Goal: Information Seeking & Learning: Find contact information

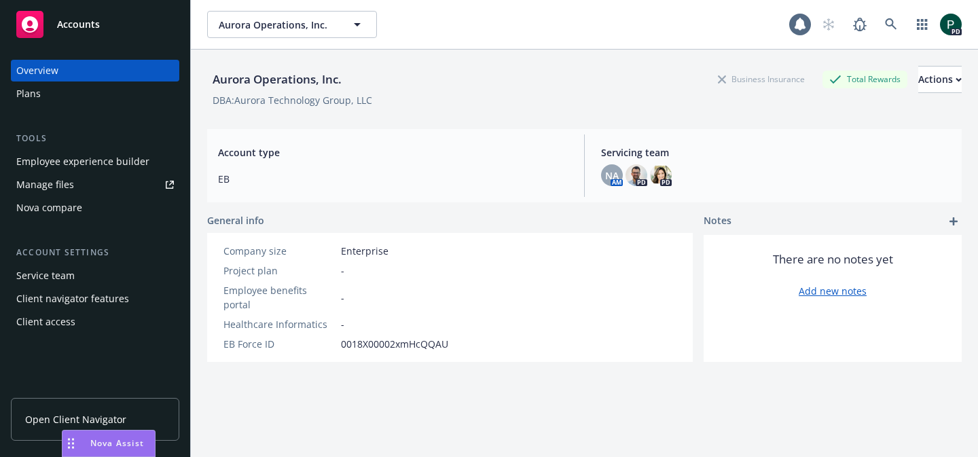
click at [313, 24] on span "Aurora Operations, Inc." at bounding box center [277, 25] width 117 height 14
type input "newfront"
click at [466, 86] on div "Aurora Operations, Inc. Business Insurance Total Rewards Actions" at bounding box center [584, 79] width 755 height 27
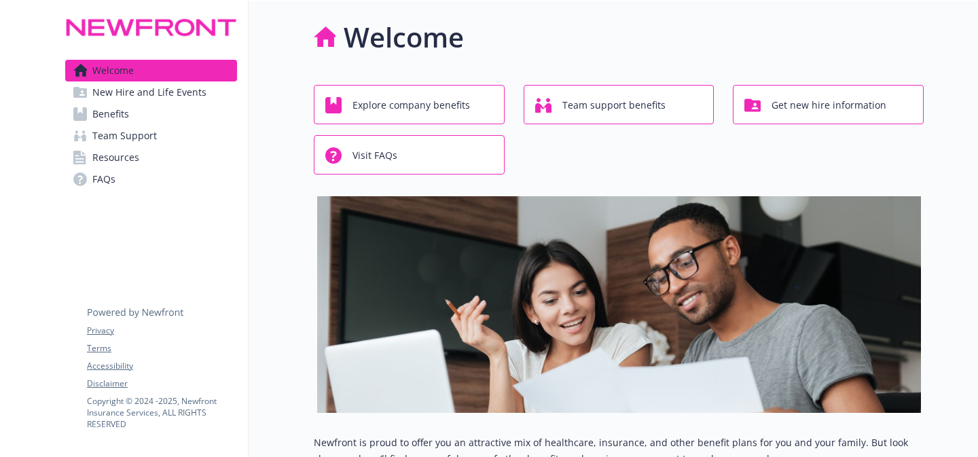
click at [164, 117] on link "Benefits" at bounding box center [151, 114] width 172 height 22
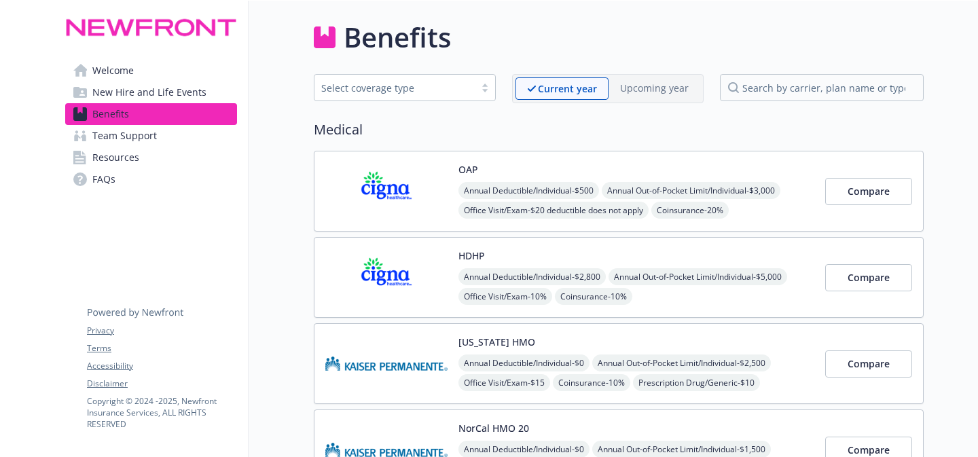
click at [443, 84] on div "Select coverage type" at bounding box center [394, 88] width 147 height 14
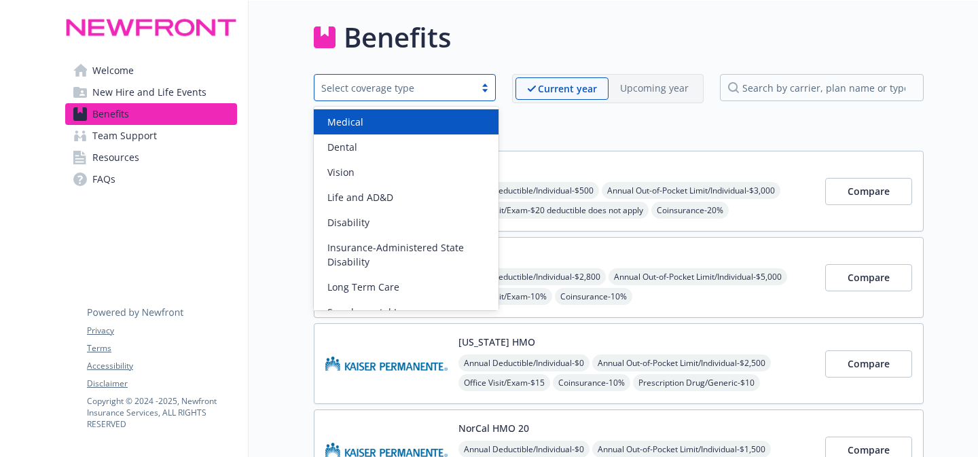
click at [528, 46] on div "Benefits" at bounding box center [619, 37] width 610 height 41
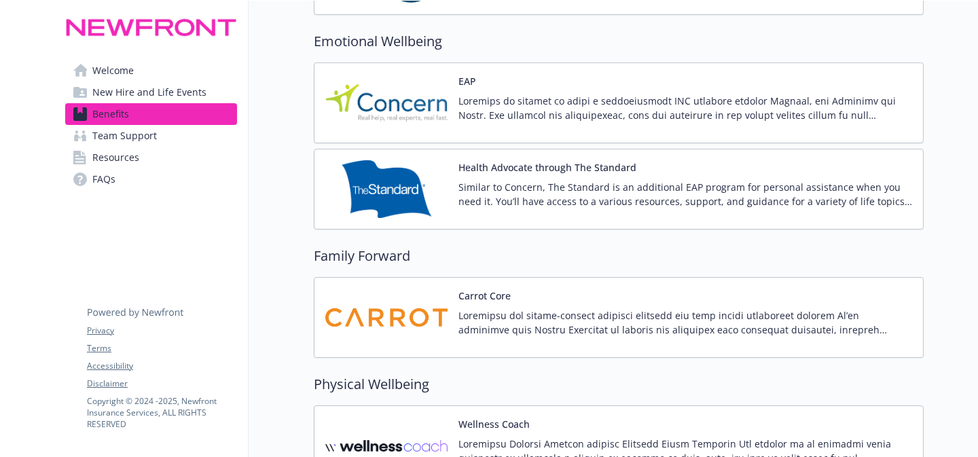
scroll to position [3070, 0]
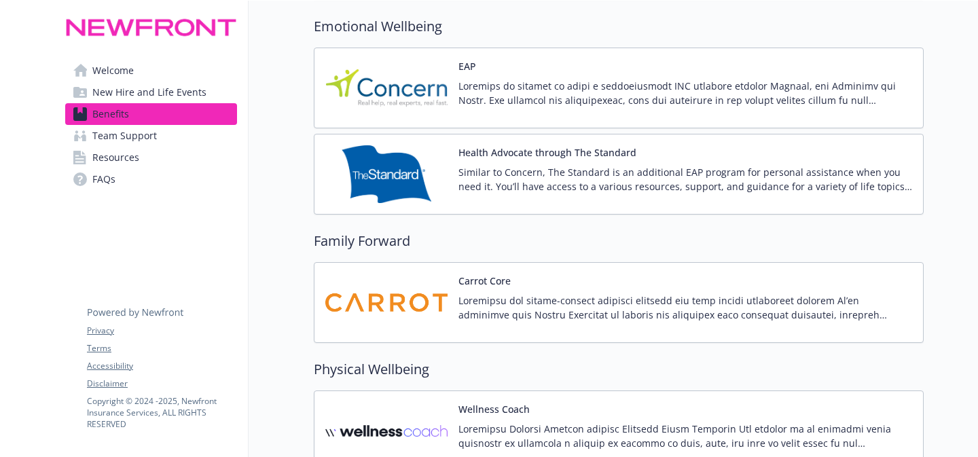
click at [537, 88] on p at bounding box center [685, 93] width 454 height 29
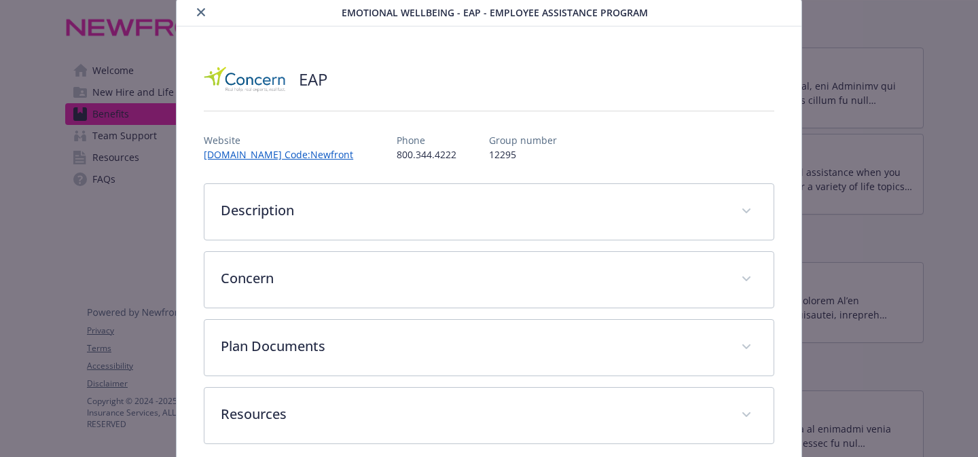
scroll to position [48, 0]
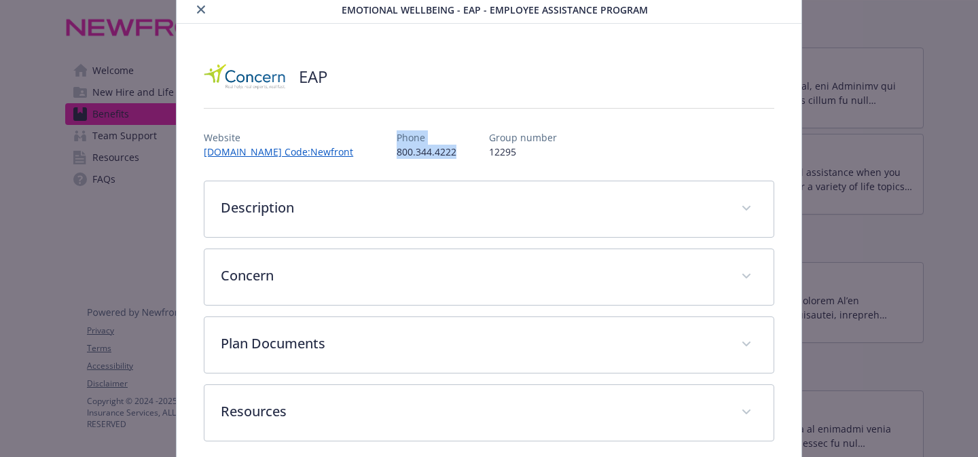
drag, startPoint x: 512, startPoint y: 151, endPoint x: 453, endPoint y: 134, distance: 61.3
click at [453, 134] on div "Website [DOMAIN_NAME] Code:Newfront Phone [PHONE_NUMBER] Group number 12295" at bounding box center [489, 139] width 570 height 39
copy div "Phone [PHONE_NUMBER]"
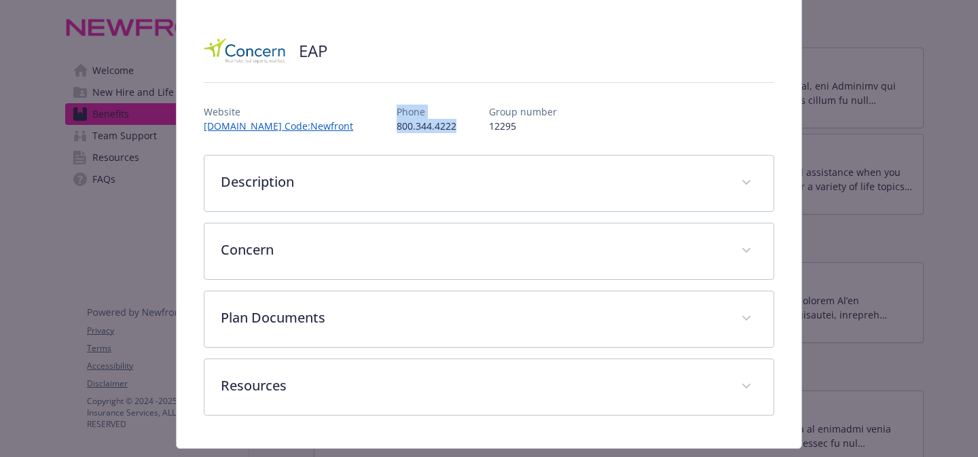
scroll to position [90, 0]
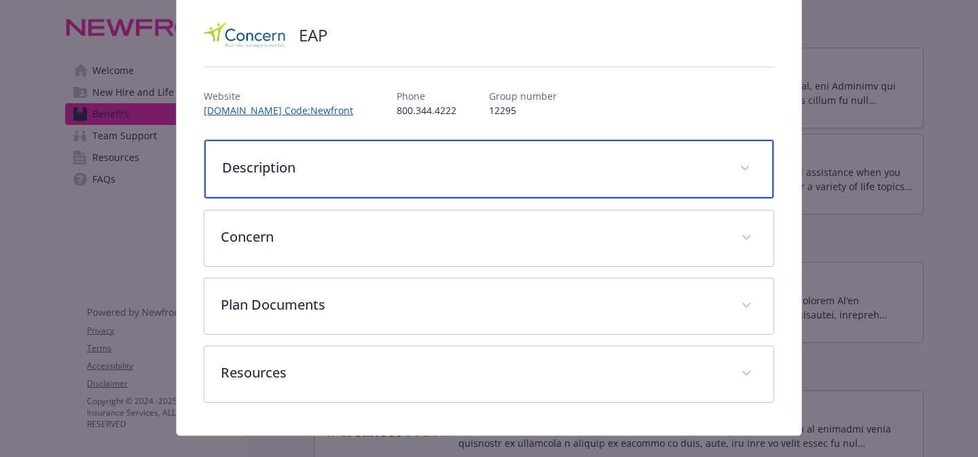
click at [431, 166] on p "Description" at bounding box center [472, 168] width 501 height 20
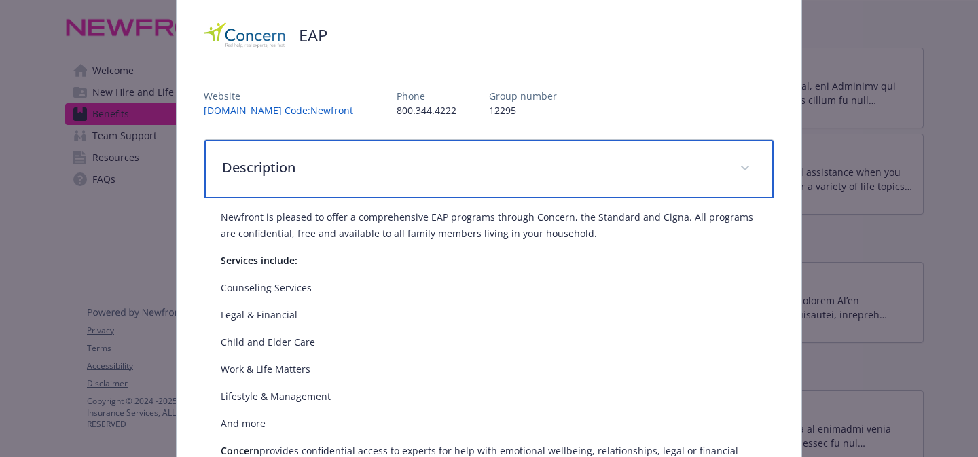
click at [431, 166] on p "Description" at bounding box center [472, 168] width 501 height 20
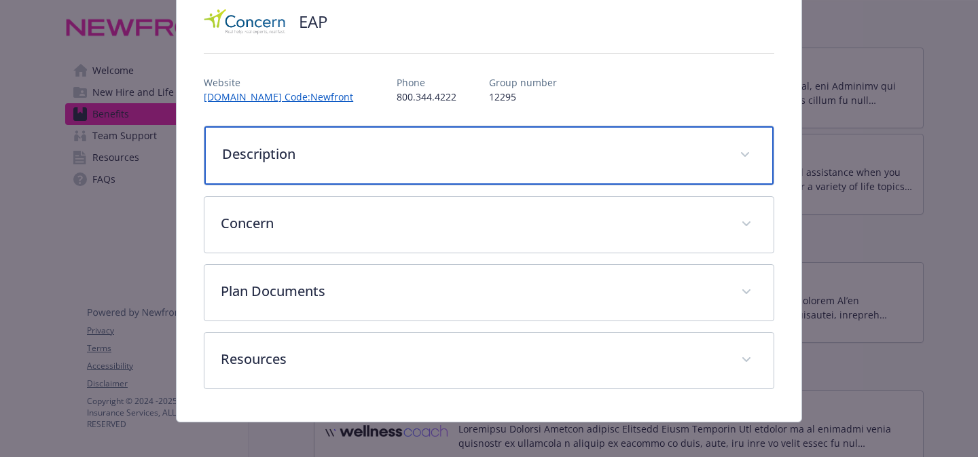
scroll to position [112, 0]
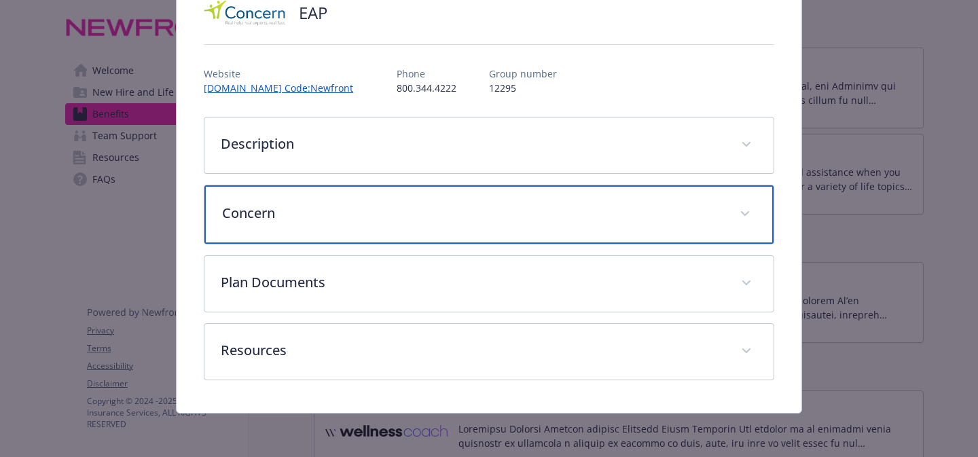
click at [402, 215] on p "Concern" at bounding box center [472, 213] width 501 height 20
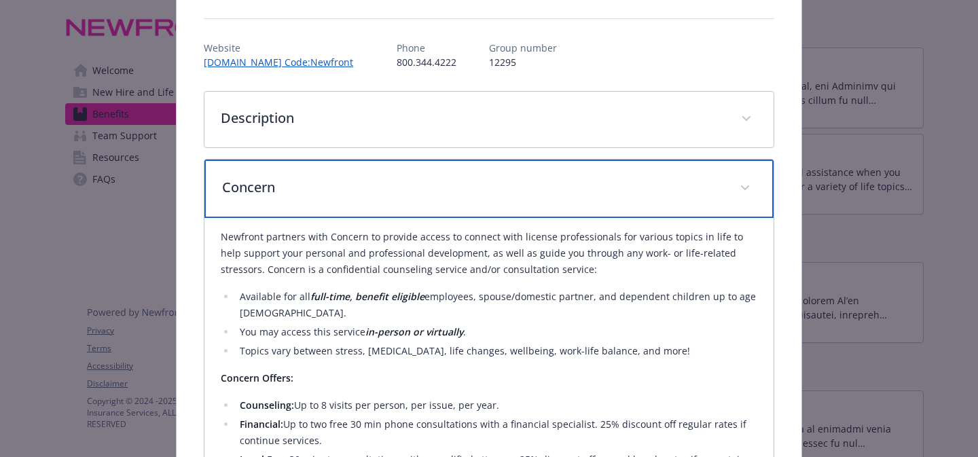
scroll to position [143, 0]
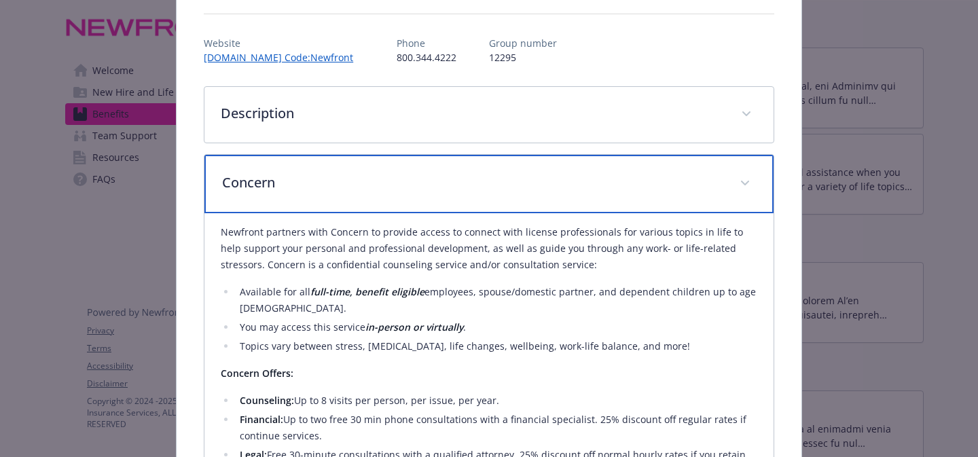
click at [399, 189] on p "Concern" at bounding box center [472, 182] width 501 height 20
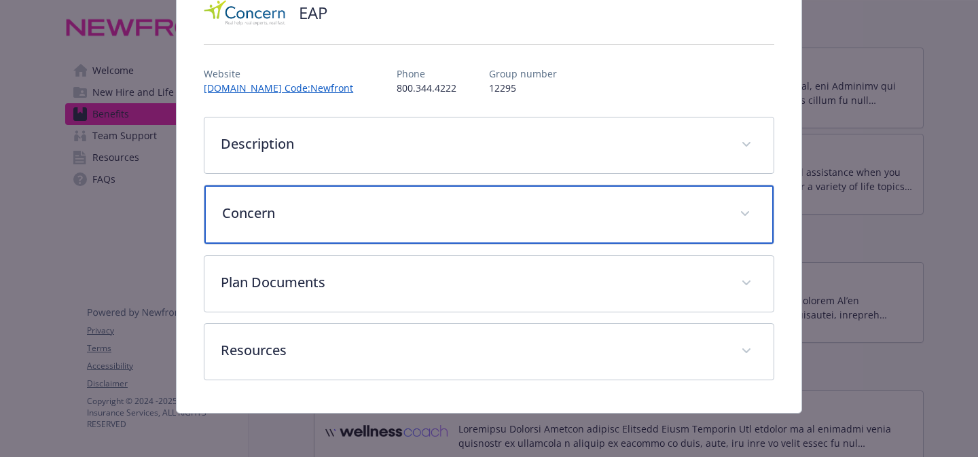
scroll to position [112, 0]
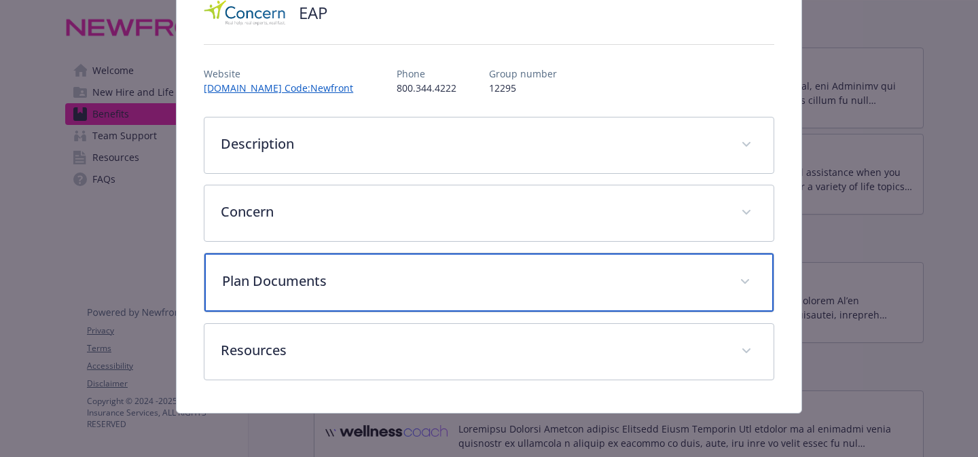
click at [395, 293] on div "Plan Documents" at bounding box center [488, 282] width 569 height 58
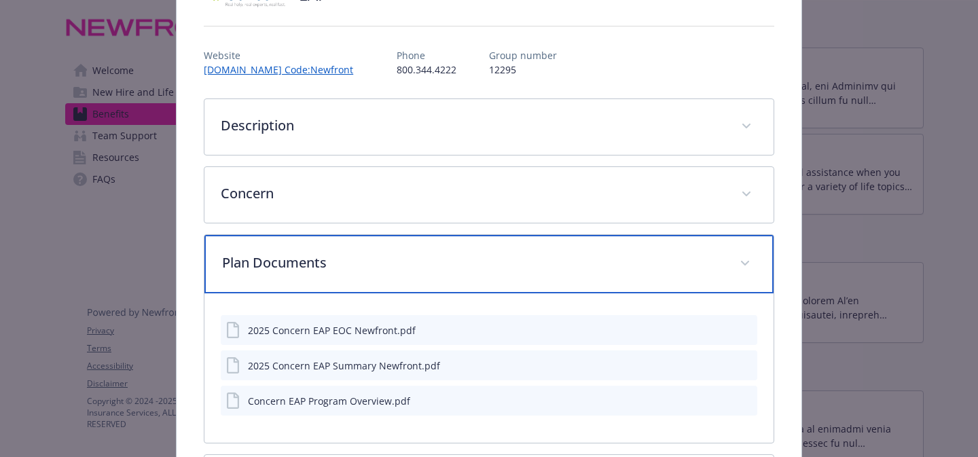
scroll to position [0, 0]
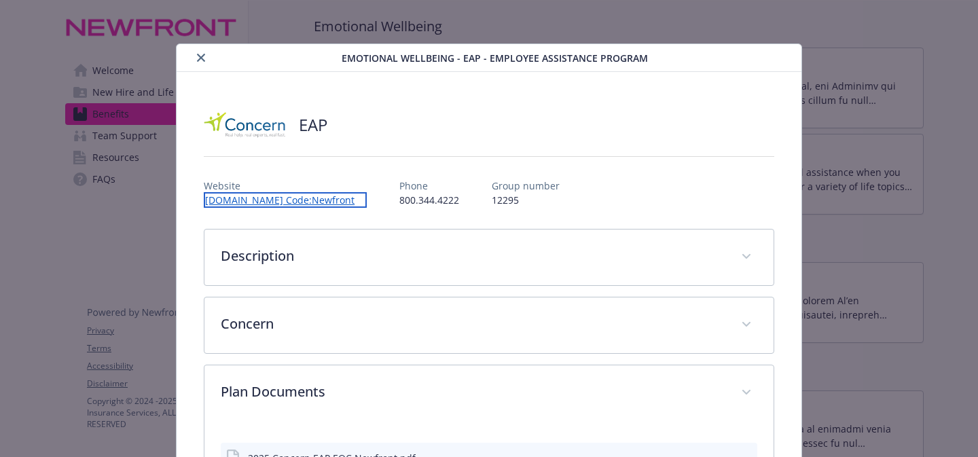
copy link "[DOMAIN_NAME] Code:Newfront"
click at [367, 202] on link "[DOMAIN_NAME] Code:Newfront" at bounding box center [285, 200] width 163 height 16
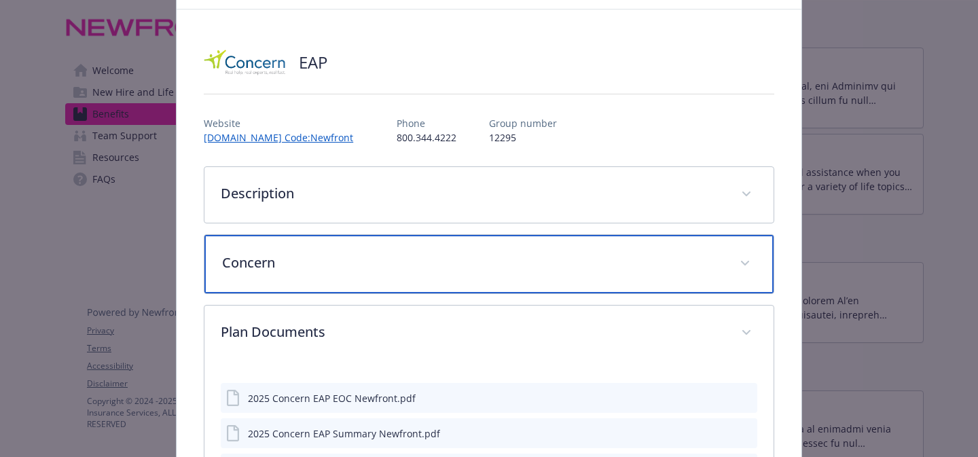
click at [512, 254] on p "Concern" at bounding box center [472, 263] width 501 height 20
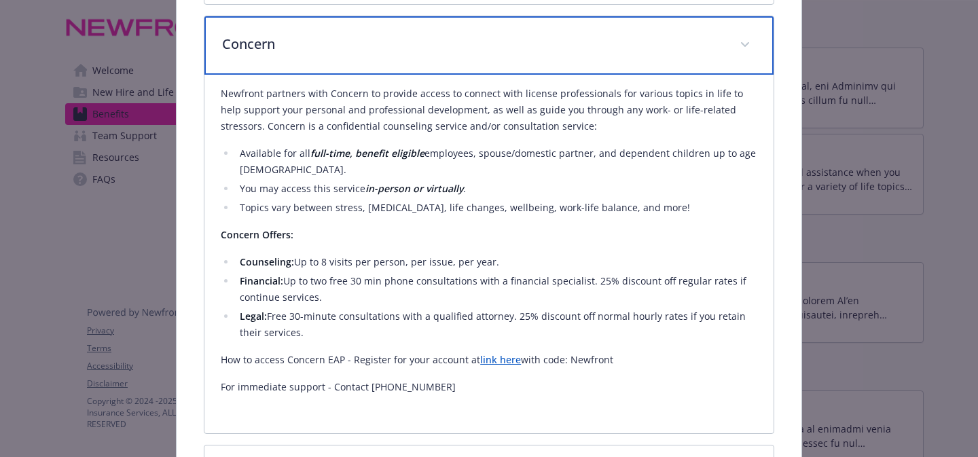
scroll to position [293, 0]
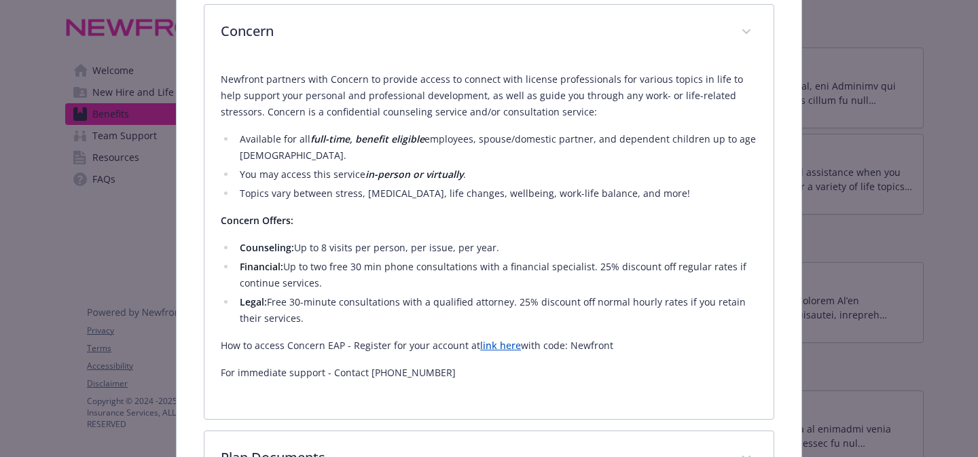
click at [497, 349] on link "link here" at bounding box center [500, 345] width 41 height 13
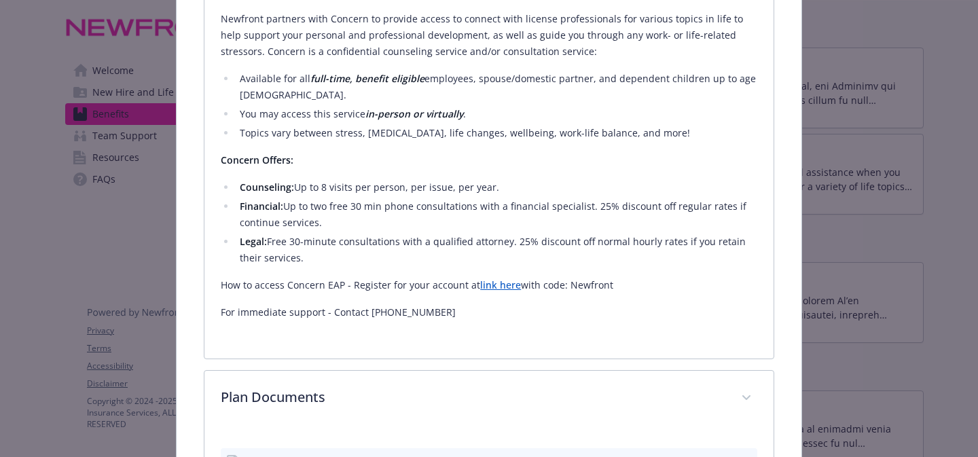
scroll to position [617, 0]
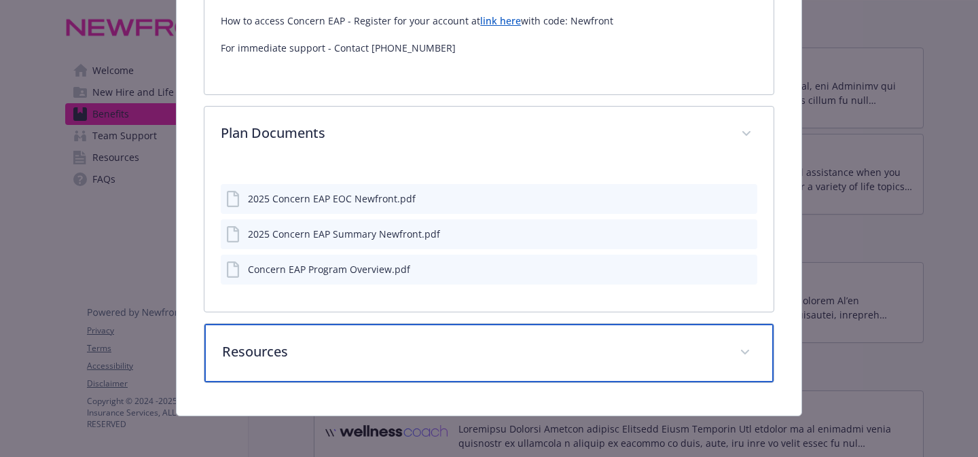
click at [382, 342] on p "Resources" at bounding box center [472, 352] width 501 height 20
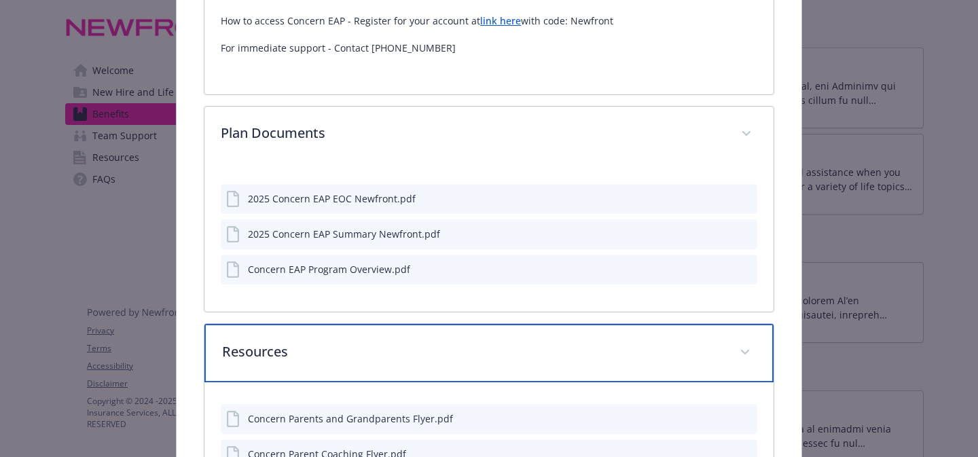
scroll to position [734, 0]
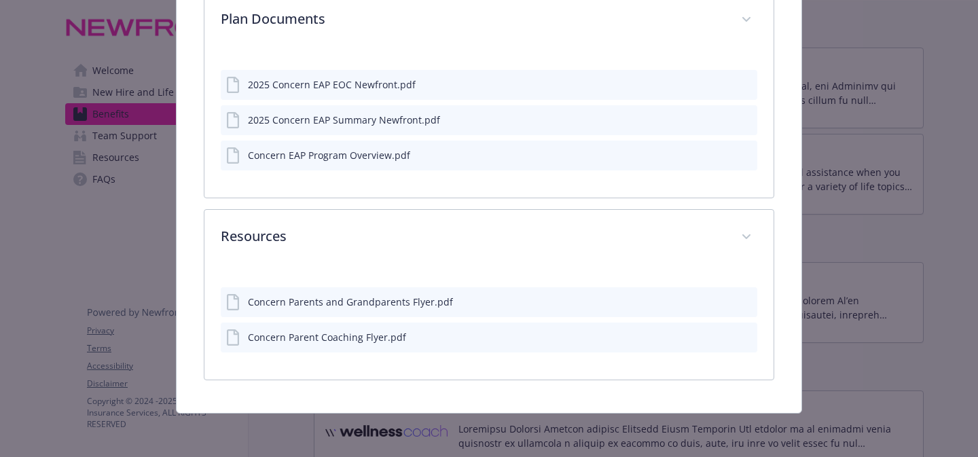
click at [371, 304] on div "Concern Parents and Grandparents Flyer.pdf" at bounding box center [350, 302] width 205 height 14
click at [742, 299] on icon "preview file" at bounding box center [744, 301] width 12 height 10
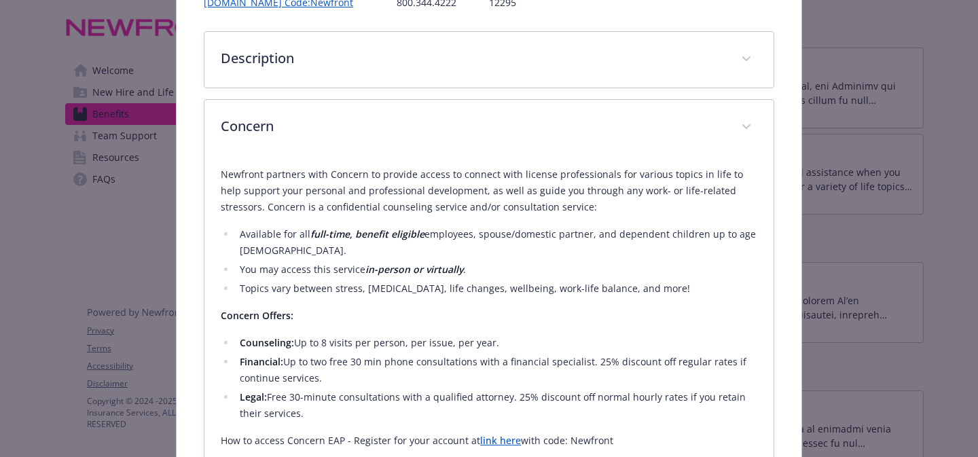
scroll to position [0, 0]
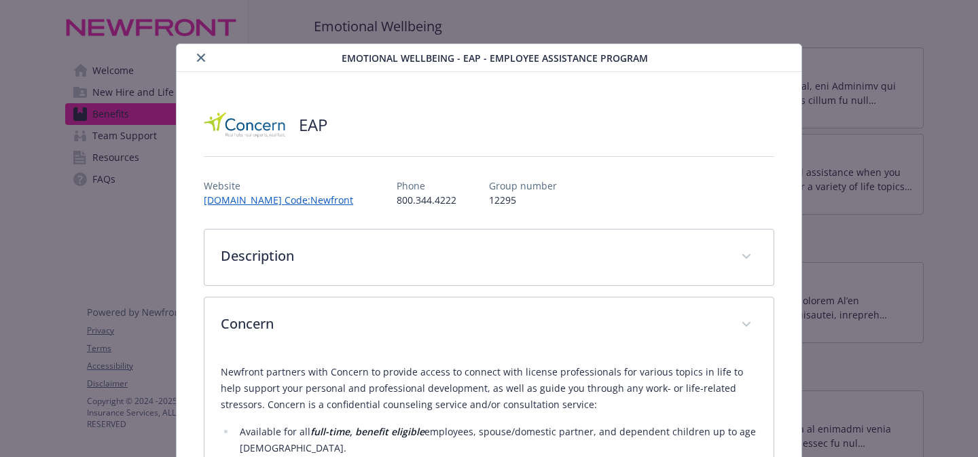
click at [199, 58] on icon "close" at bounding box center [201, 58] width 8 height 8
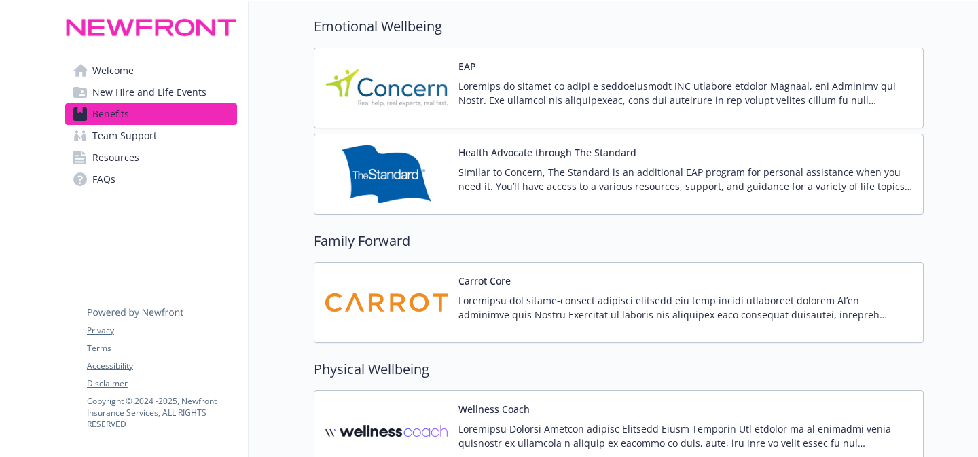
click at [525, 177] on p "Similar to Concern, The Standard is an additional EAP program for personal assi…" at bounding box center [685, 179] width 454 height 29
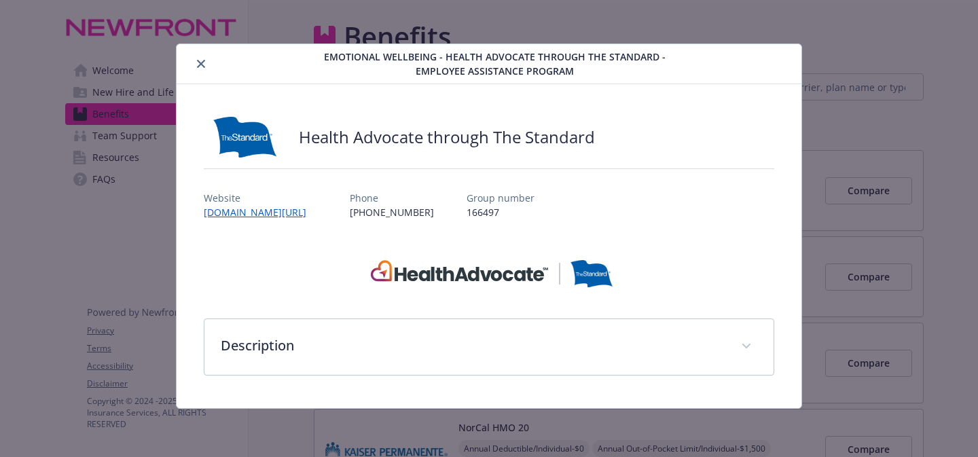
scroll to position [3070, 0]
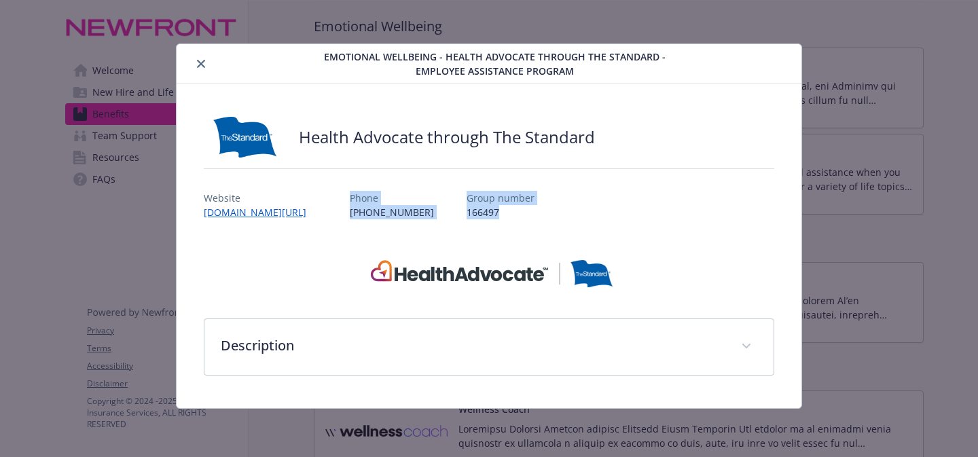
drag, startPoint x: 541, startPoint y: 214, endPoint x: 406, endPoint y: 194, distance: 135.9
click at [406, 194] on div "Website [DOMAIN_NAME][URL] Phone [PHONE_NUMBER] Group number 166497" at bounding box center [489, 199] width 570 height 39
copy div "Phone [PHONE_NUMBER] Group number 166497"
drag, startPoint x: 382, startPoint y: 215, endPoint x: 205, endPoint y: 200, distance: 177.8
click at [205, 200] on div "Website [DOMAIN_NAME][URL] Phone [PHONE_NUMBER] Group number 166497" at bounding box center [489, 199] width 570 height 39
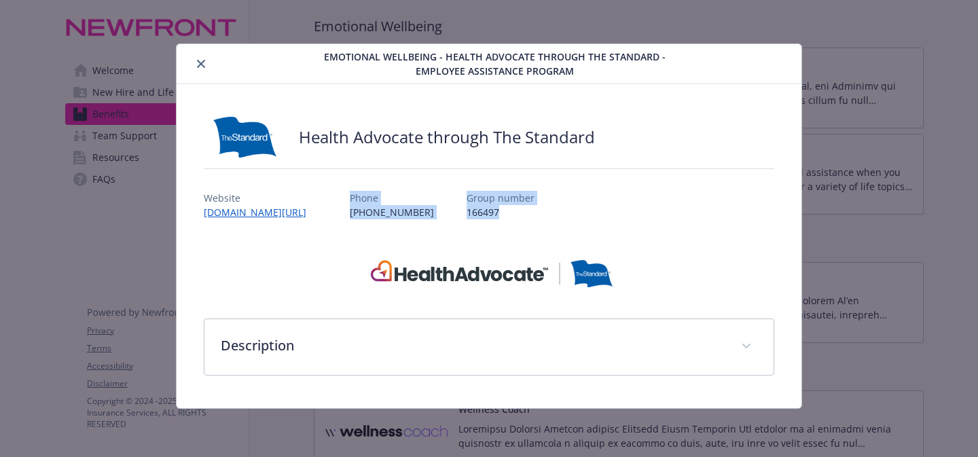
copy div "Website [DOMAIN_NAME][URL]"
click at [244, 213] on link "[DOMAIN_NAME][URL]" at bounding box center [262, 212] width 116 height 16
click at [418, 316] on div "Description Similar to Concern, The Standard is an additional EAP program for p…" at bounding box center [489, 308] width 570 height 134
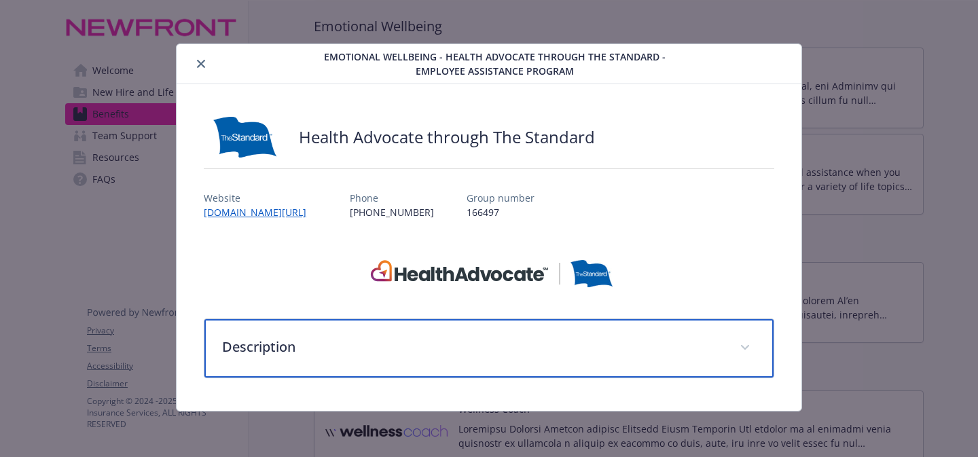
click at [404, 344] on p "Description" at bounding box center [472, 347] width 501 height 20
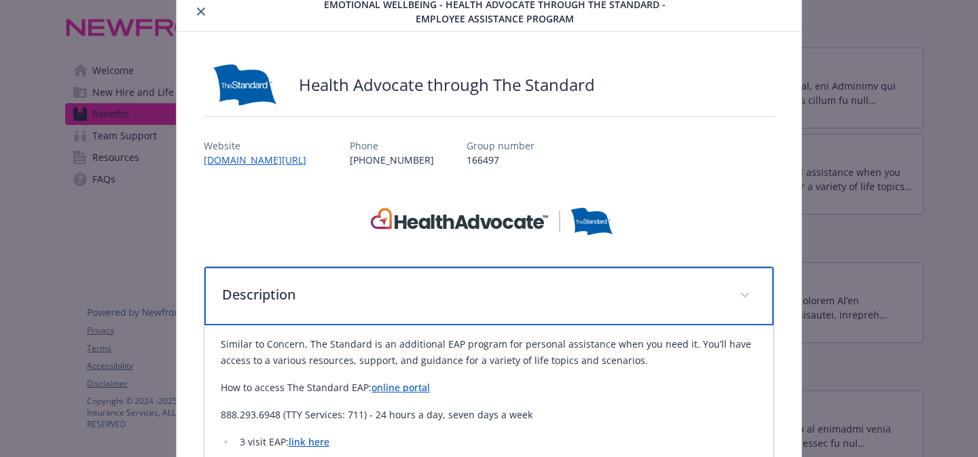
scroll to position [0, 0]
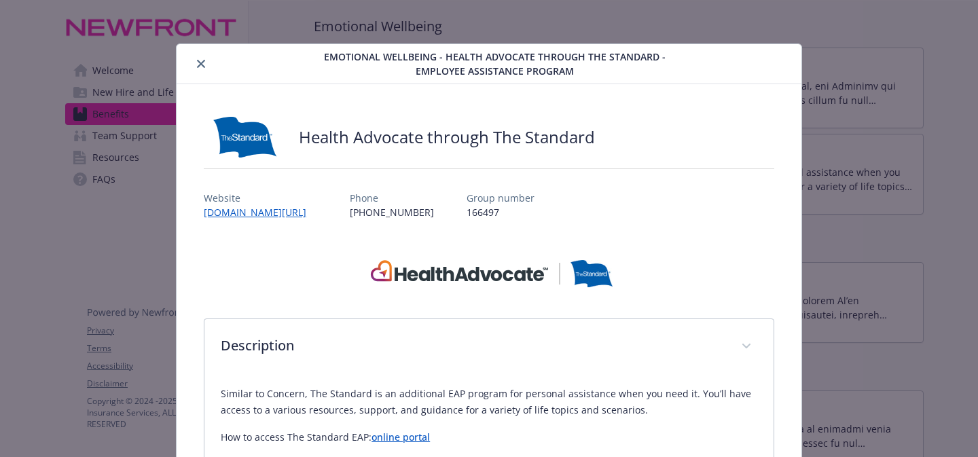
click at [203, 60] on icon "close" at bounding box center [201, 64] width 8 height 8
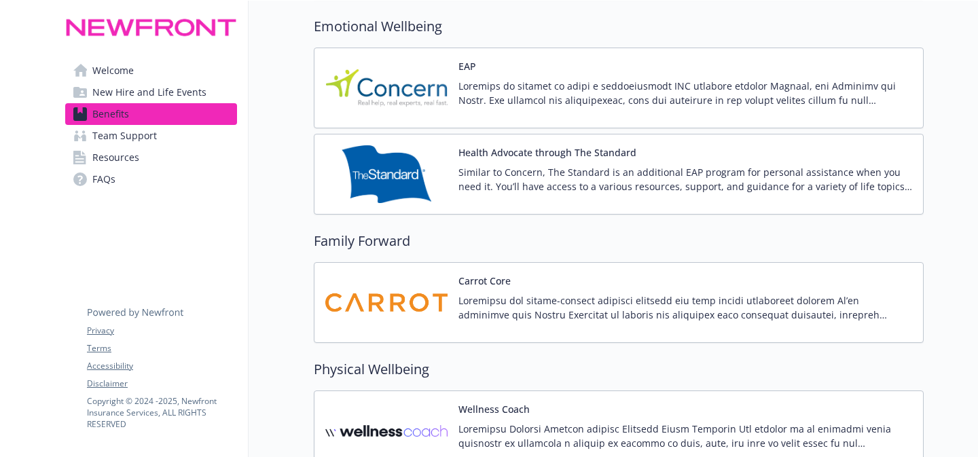
click at [526, 60] on div "EAP" at bounding box center [685, 88] width 454 height 58
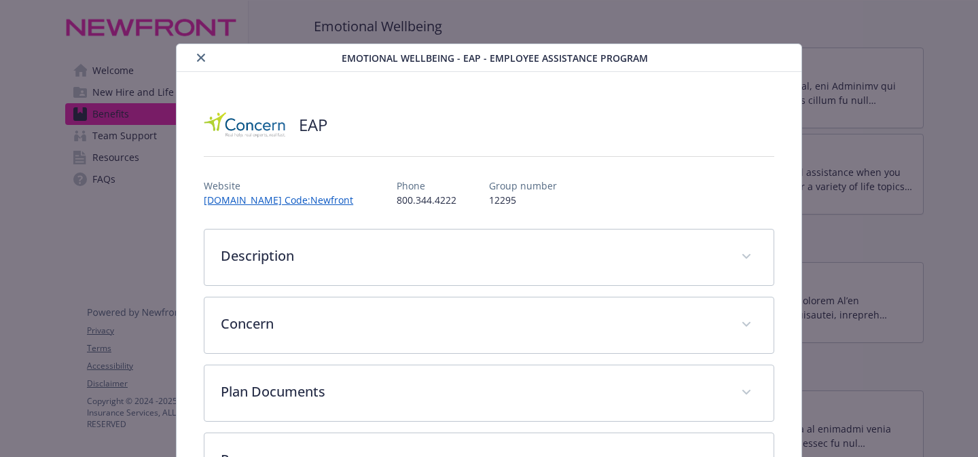
scroll to position [41, 0]
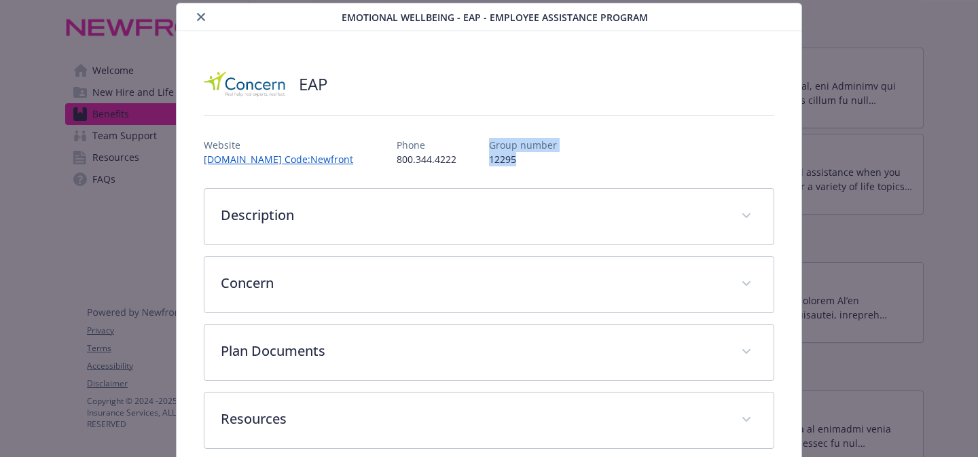
drag, startPoint x: 572, startPoint y: 159, endPoint x: 543, endPoint y: 149, distance: 30.7
click at [543, 149] on div "Website [DOMAIN_NAME] Code:Newfront Phone [PHONE_NUMBER] Group number 12295" at bounding box center [489, 146] width 570 height 39
copy div "Group number 12295"
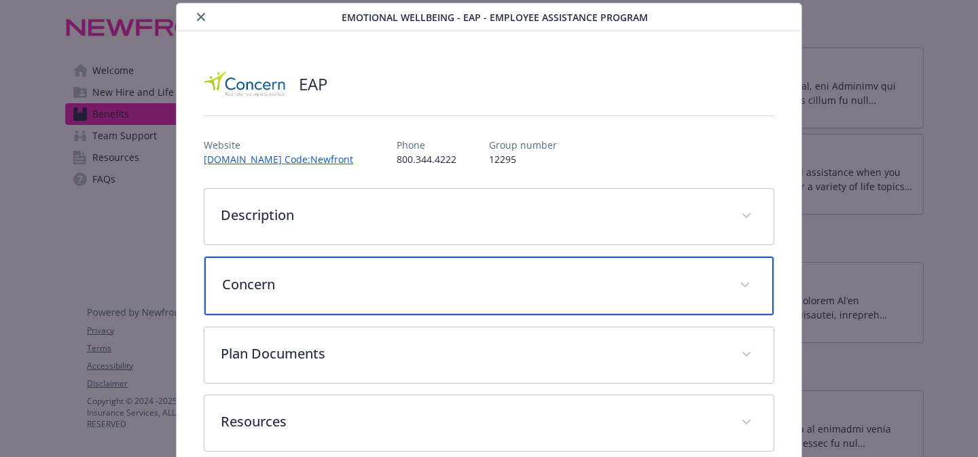
click at [321, 291] on p "Concern" at bounding box center [472, 284] width 501 height 20
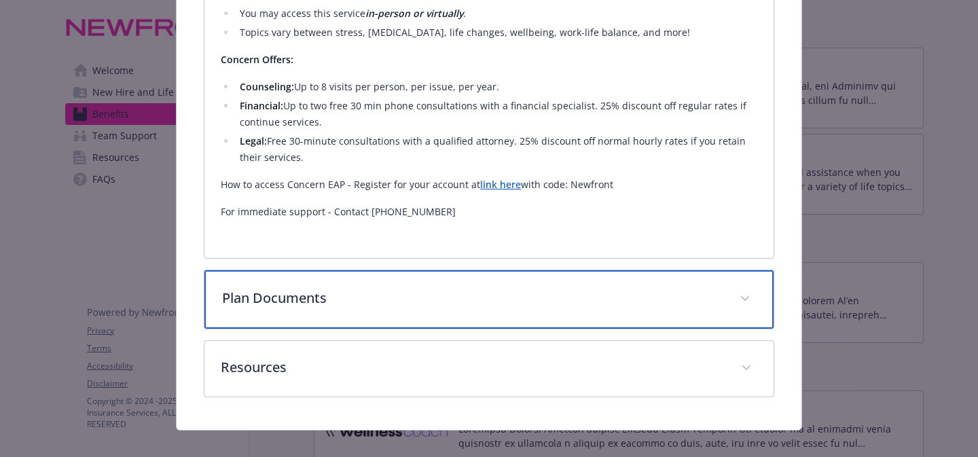
click at [318, 303] on p "Plan Documents" at bounding box center [472, 298] width 501 height 20
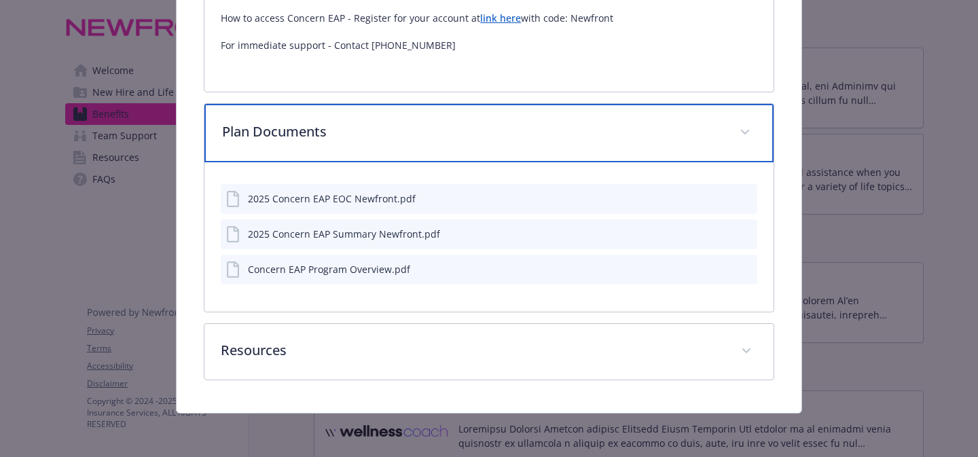
scroll to position [0, 0]
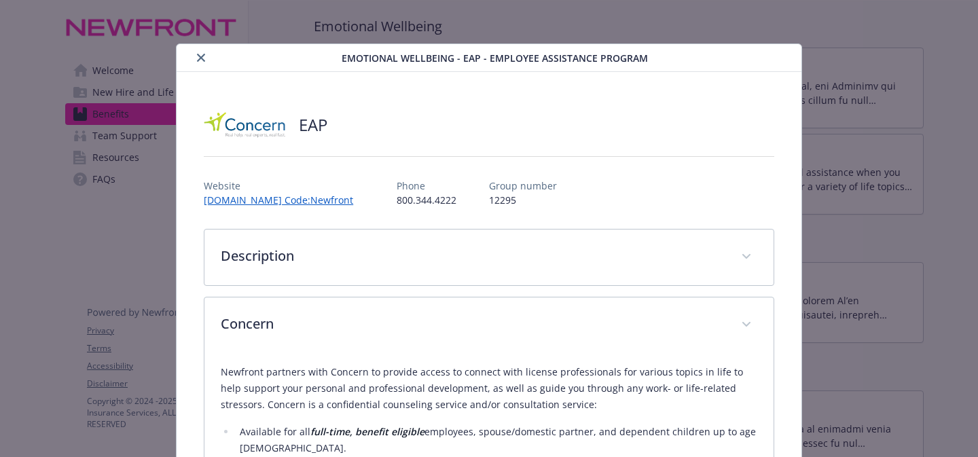
click at [200, 55] on icon "close" at bounding box center [201, 58] width 8 height 8
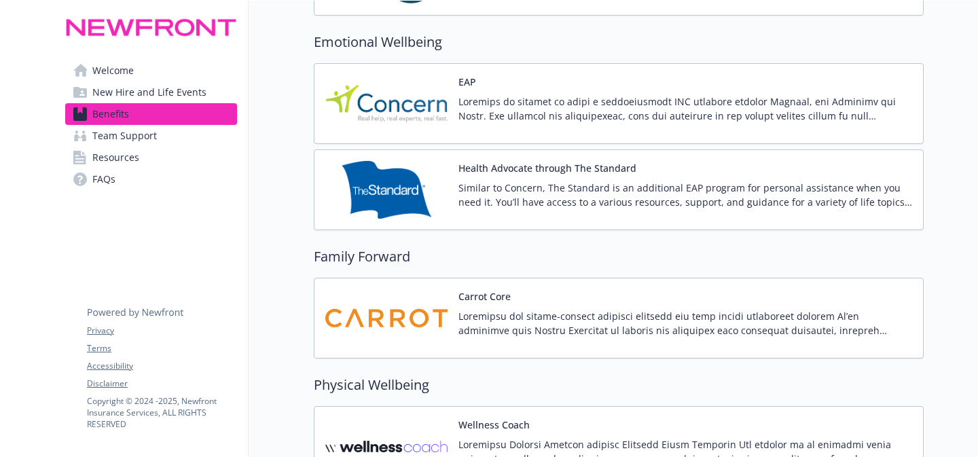
scroll to position [3055, 0]
drag, startPoint x: 530, startPoint y: 167, endPoint x: 488, endPoint y: 166, distance: 42.1
click at [488, 166] on button "Health Advocate through The Standard" at bounding box center [547, 167] width 178 height 14
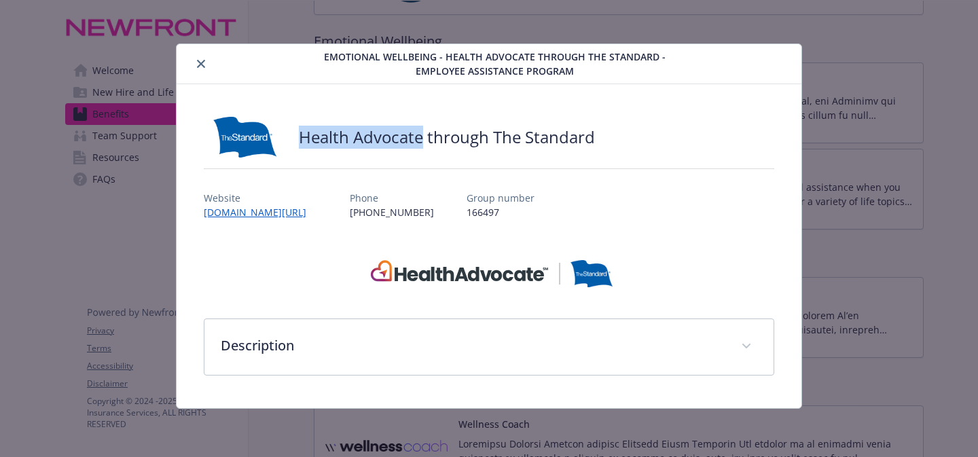
drag, startPoint x: 301, startPoint y: 133, endPoint x: 423, endPoint y: 134, distance: 122.2
click at [423, 134] on h2 "Health Advocate through The Standard" at bounding box center [447, 137] width 296 height 23
copy h2 "Health Advocate"
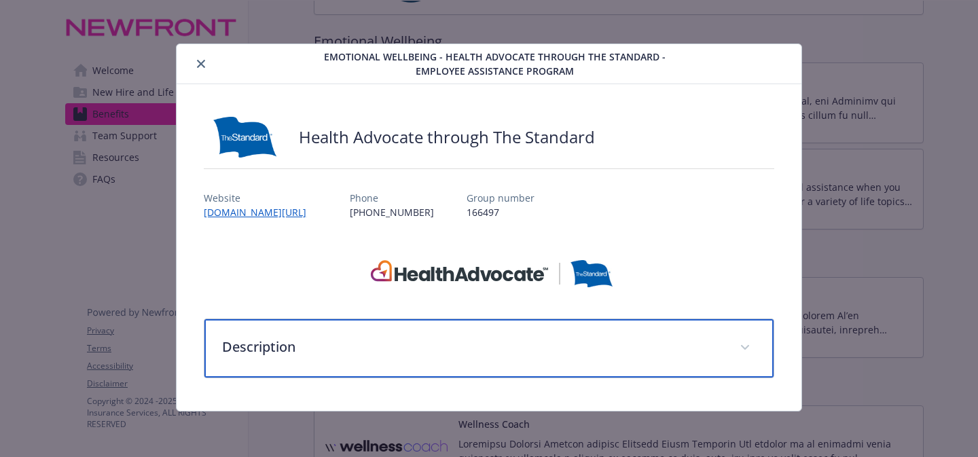
click at [336, 338] on p "Description" at bounding box center [472, 347] width 501 height 20
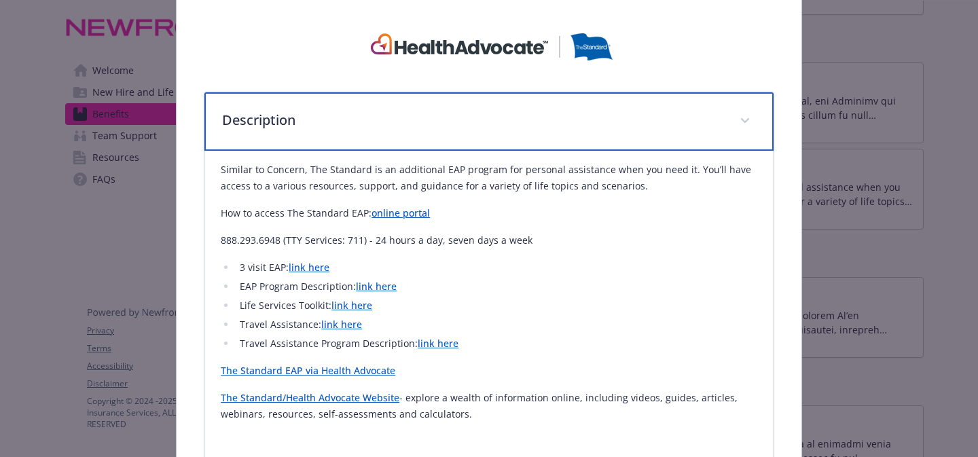
scroll to position [228, 0]
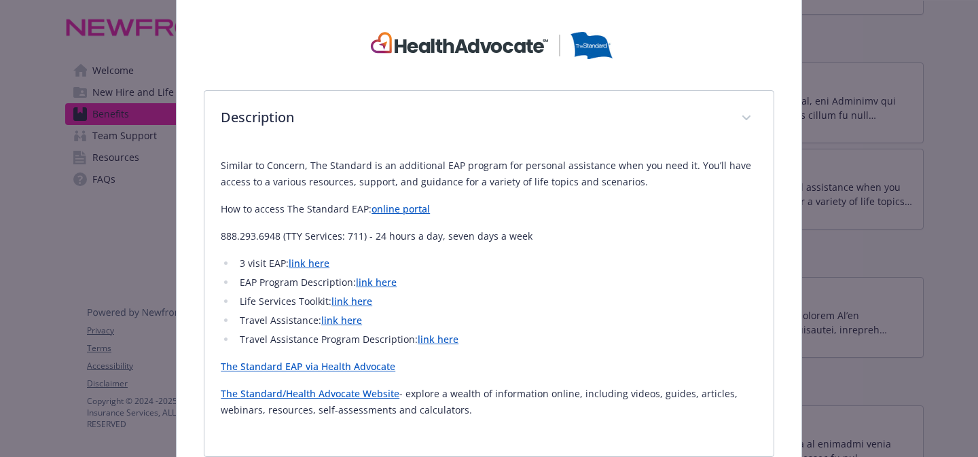
click at [398, 211] on link "online portal" at bounding box center [400, 208] width 58 height 13
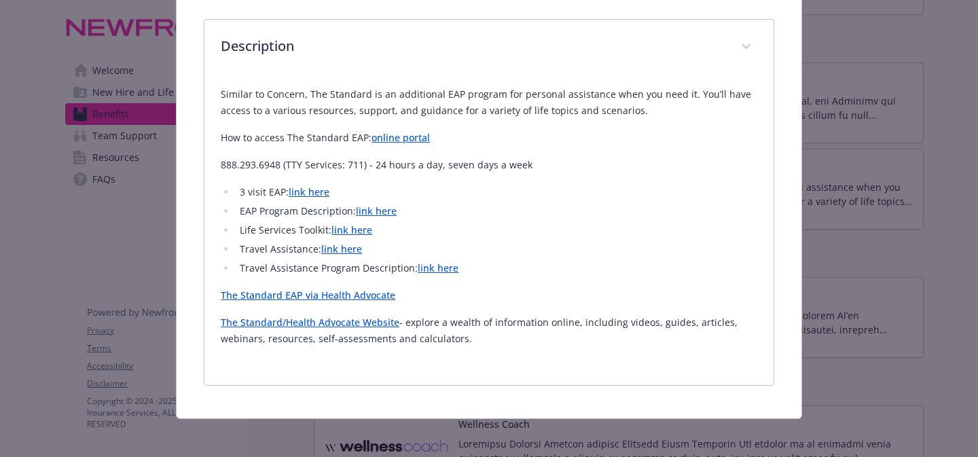
scroll to position [305, 0]
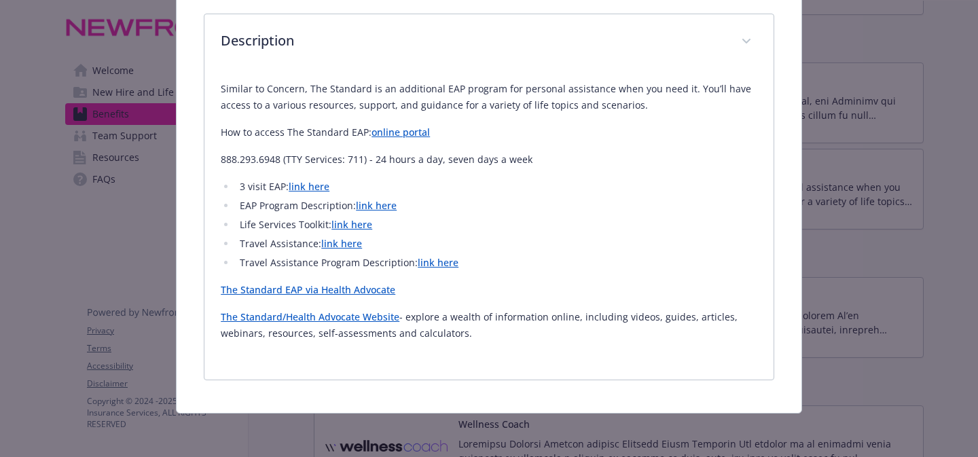
click at [356, 294] on link "The Standard EAP via Health Advocate" at bounding box center [308, 289] width 175 height 13
click at [433, 287] on p "The Standard EAP via Health Advocate" at bounding box center [489, 290] width 537 height 16
drag, startPoint x: 414, startPoint y: 294, endPoint x: 220, endPoint y: 291, distance: 193.6
click at [221, 291] on p "The Standard EAP via Health Advocate" at bounding box center [489, 290] width 537 height 16
copy link "The Standard EAP via Health Advocate"
